Goal: Task Accomplishment & Management: Manage account settings

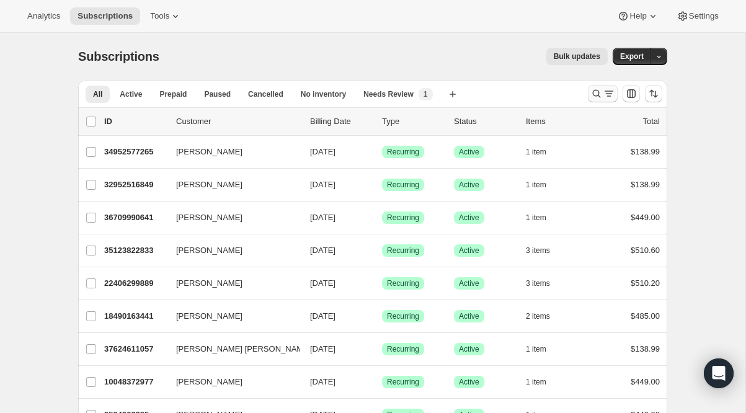
click at [595, 91] on icon "Search and filter results" at bounding box center [596, 93] width 12 height 12
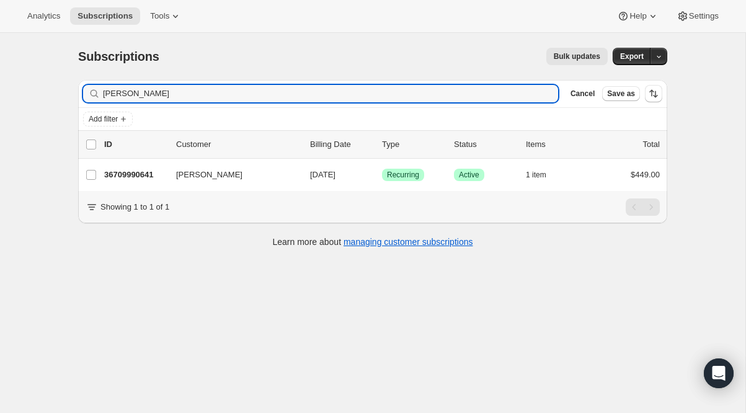
type input "[PERSON_NAME]"
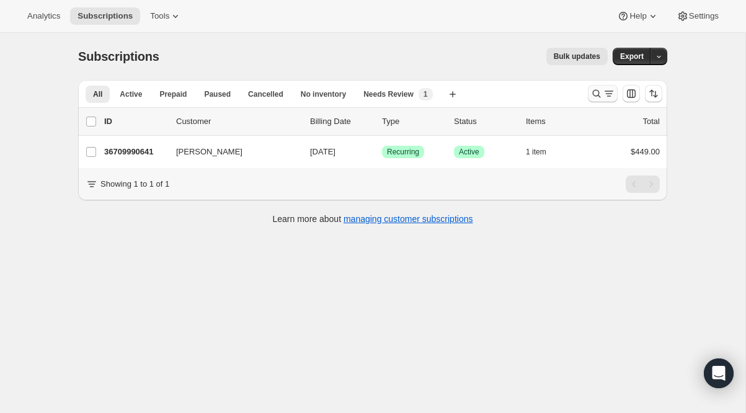
click at [597, 94] on icon "Search and filter results" at bounding box center [596, 93] width 12 height 12
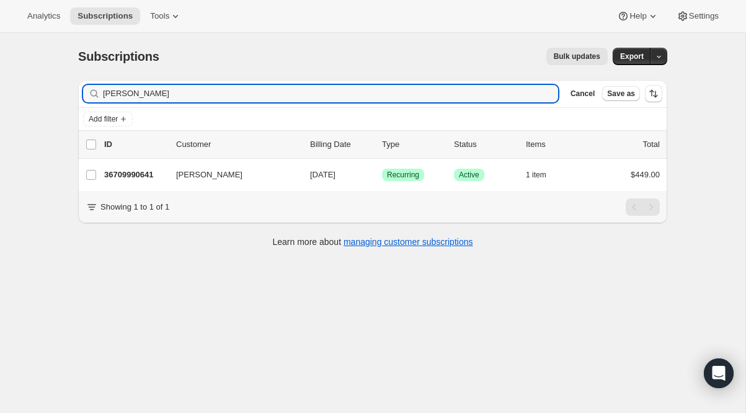
drag, startPoint x: 141, startPoint y: 92, endPoint x: 82, endPoint y: 93, distance: 58.9
click at [83, 93] on div "[PERSON_NAME] Clear" at bounding box center [320, 93] width 475 height 17
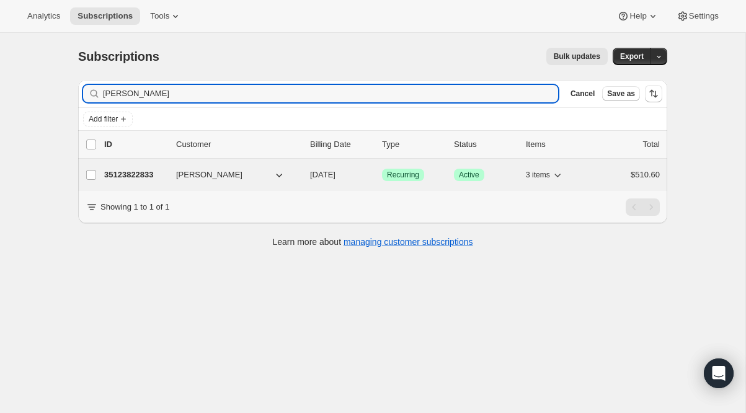
type input "[PERSON_NAME]"
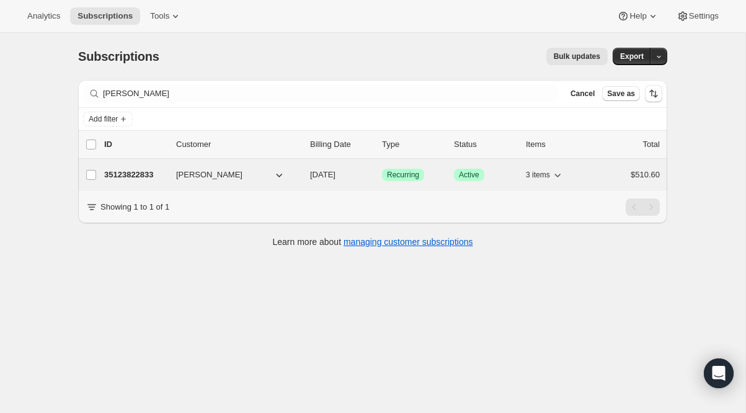
click at [122, 177] on p "35123822833" at bounding box center [135, 175] width 62 height 12
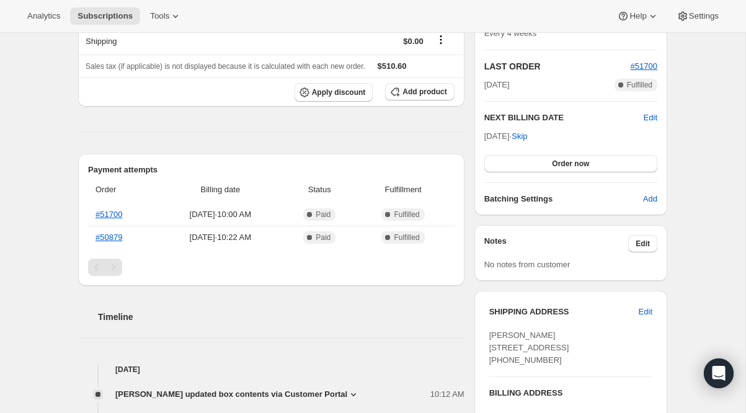
scroll to position [249, 0]
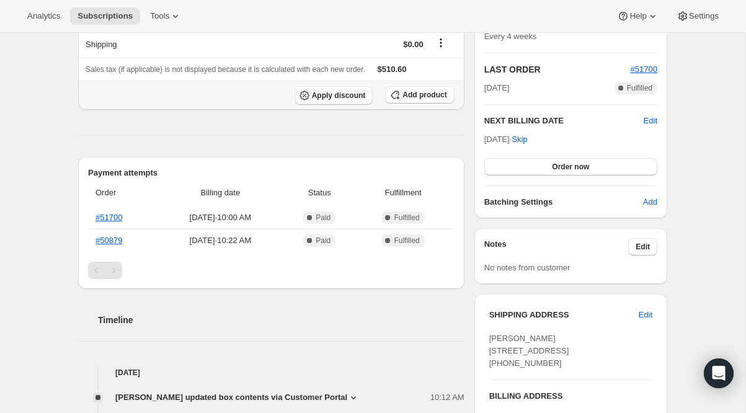
click at [314, 100] on span "Apply discount" at bounding box center [339, 96] width 54 height 10
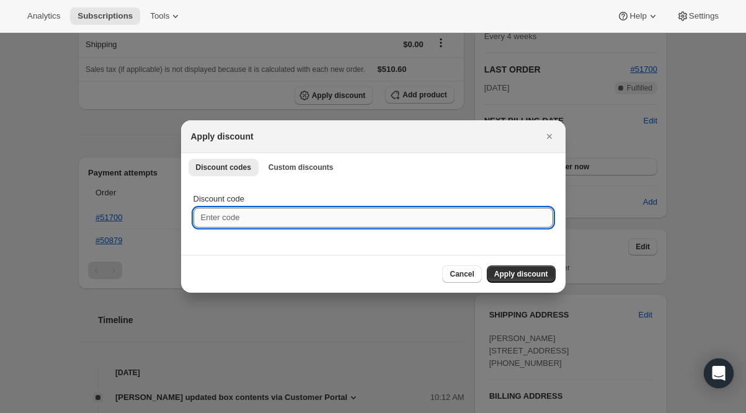
click at [241, 220] on input "Discount code" at bounding box center [374, 218] width 360 height 20
paste input "BARBARAVOSSGP-50"
type input "BARBARAVOSSGP-50"
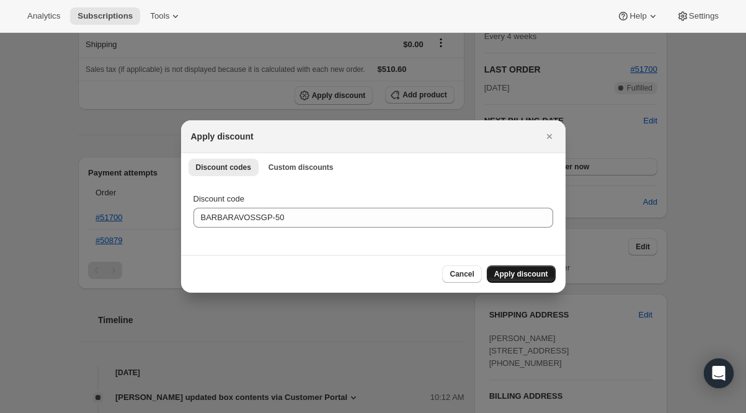
click at [522, 274] on span "Apply discount" at bounding box center [521, 274] width 54 height 10
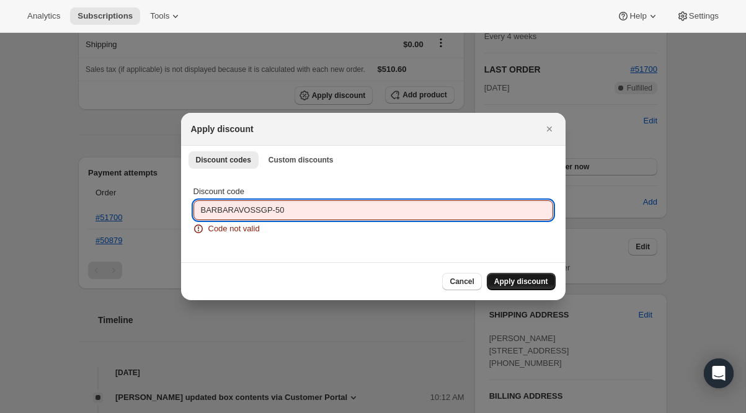
click at [337, 210] on input "BARBARAVOSSGP-50" at bounding box center [374, 210] width 360 height 20
click at [316, 163] on span "Custom discounts" at bounding box center [301, 160] width 65 height 10
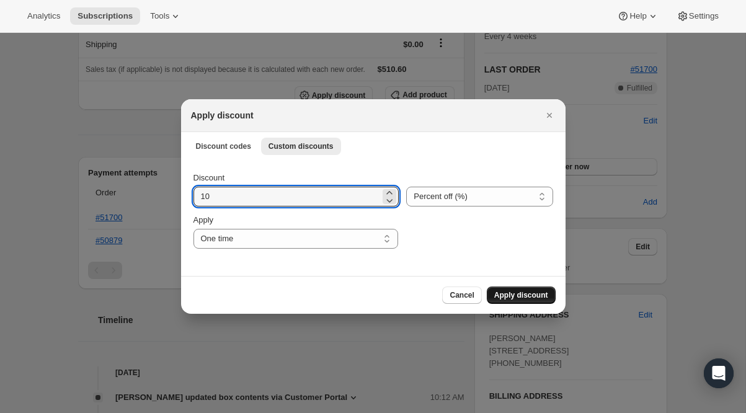
drag, startPoint x: 297, startPoint y: 202, endPoint x: 188, endPoint y: 202, distance: 109.2
click at [188, 202] on div "Discount 10 Percent off (%) Amount off ($) Percent off (%) Apply One time Speci…" at bounding box center [373, 217] width 385 height 117
type input "50"
click at [461, 199] on select "Percent off (%) Amount off ($)" at bounding box center [479, 197] width 146 height 20
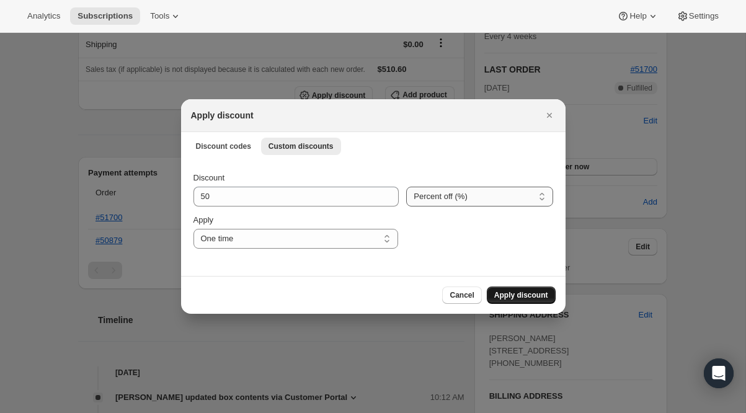
select select "fixed"
click at [509, 298] on span "Apply discount" at bounding box center [521, 295] width 54 height 10
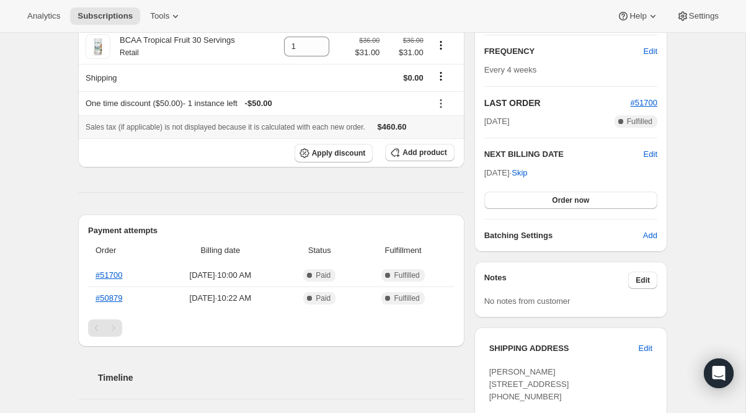
scroll to position [0, 0]
